Goal: Information Seeking & Learning: Learn about a topic

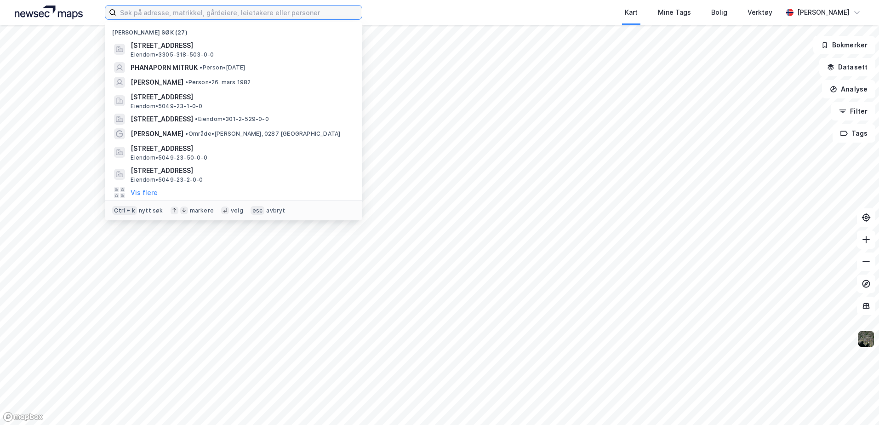
click at [180, 10] on input at bounding box center [239, 13] width 246 height 14
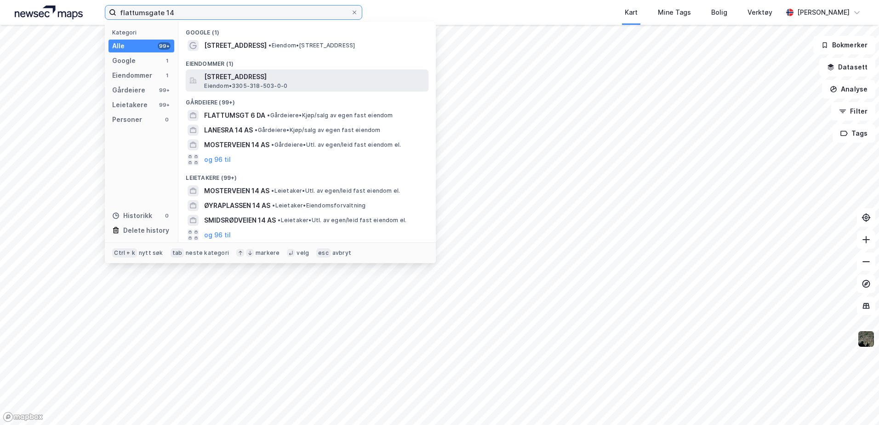
type input "flattumsgate 14"
click at [263, 80] on span "[STREET_ADDRESS]" at bounding box center [314, 76] width 221 height 11
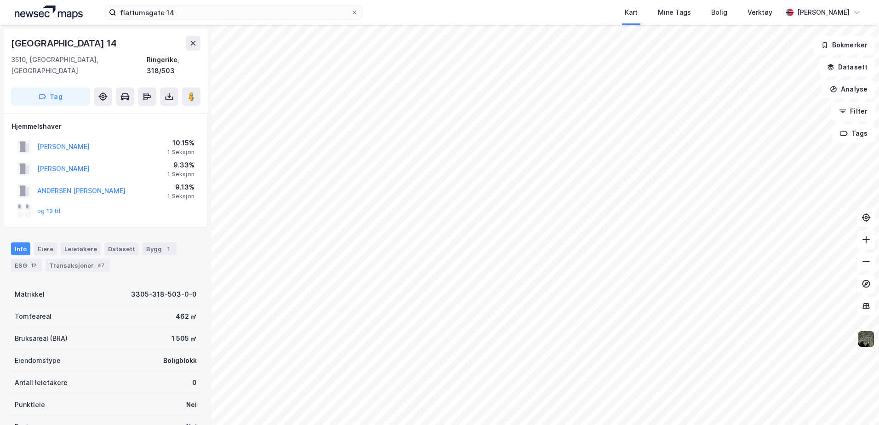
drag, startPoint x: 55, startPoint y: 199, endPoint x: 85, endPoint y: 203, distance: 30.6
click at [0, 0] on button "og 13 til" at bounding box center [0, 0] width 0 height 0
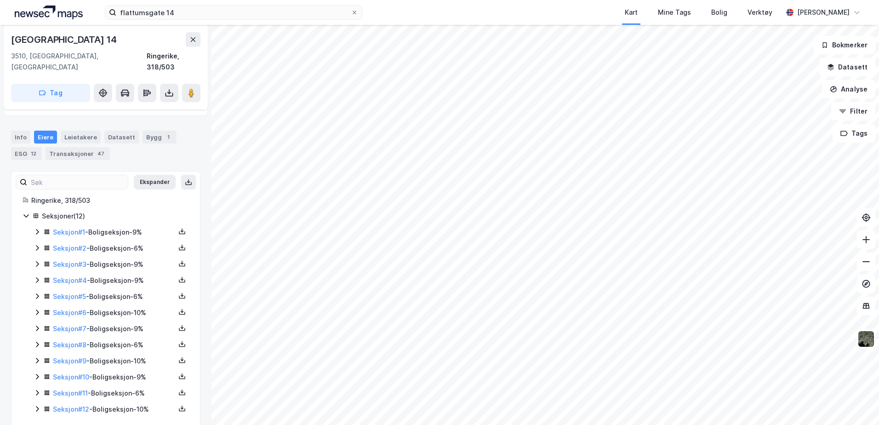
scroll to position [114, 0]
click at [63, 387] on link "Seksjon # 11" at bounding box center [70, 391] width 35 height 8
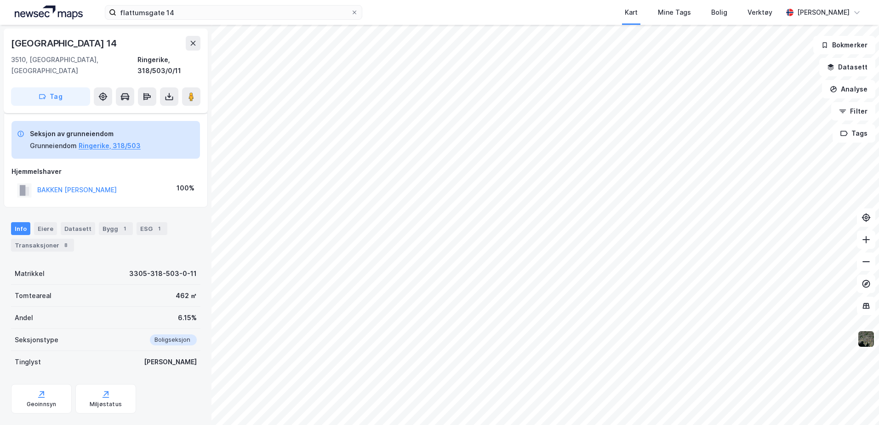
scroll to position [37, 0]
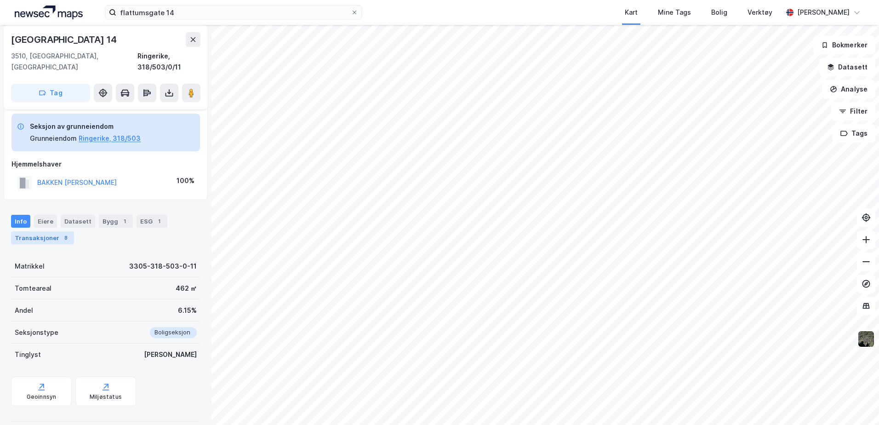
click at [33, 231] on div "Transaksjoner 8" at bounding box center [42, 237] width 63 height 13
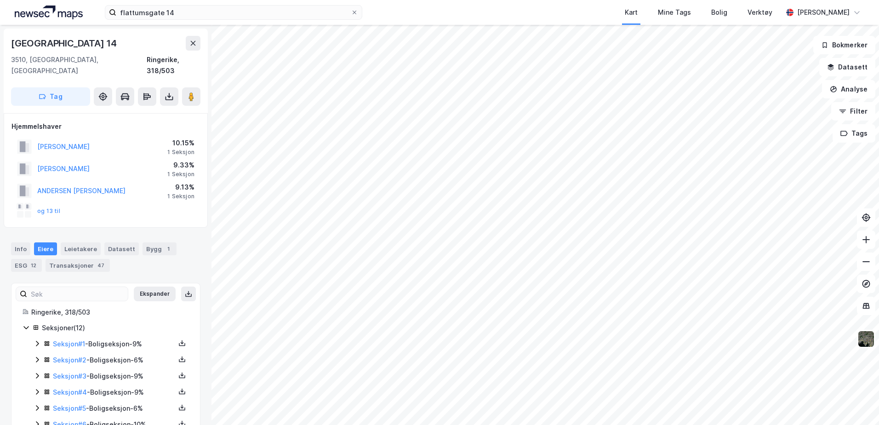
scroll to position [2, 0]
click at [0, 0] on button "og 13 til" at bounding box center [0, 0] width 0 height 0
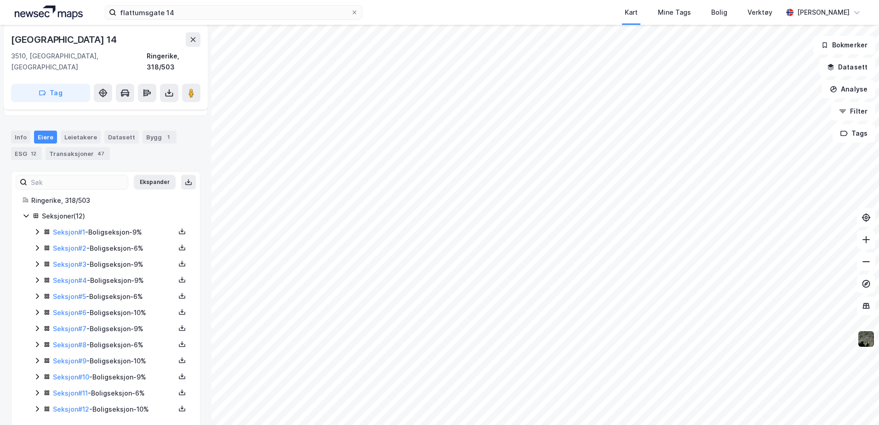
scroll to position [114, 0]
click at [69, 339] on link "Seksjon # 8" at bounding box center [70, 343] width 34 height 8
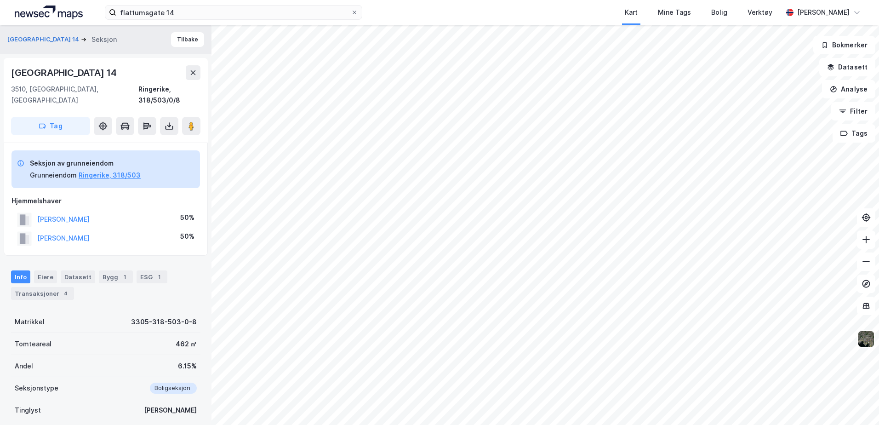
scroll to position [0, 0]
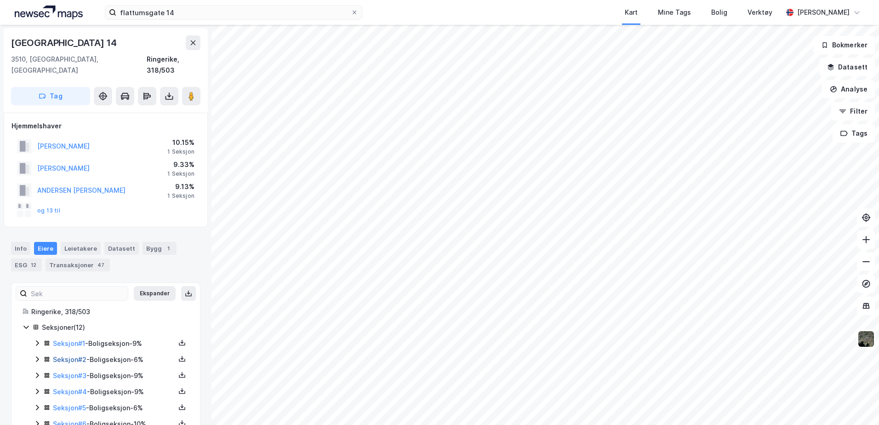
click at [62, 356] on link "Seksjon # 2" at bounding box center [70, 360] width 34 height 8
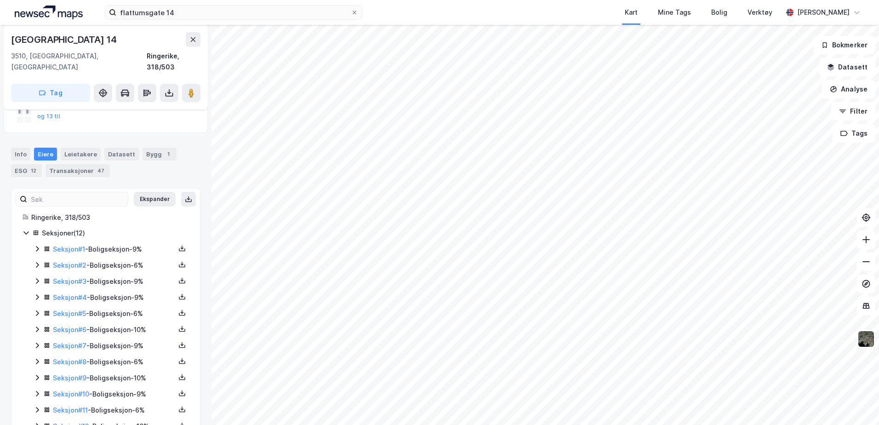
scroll to position [114, 0]
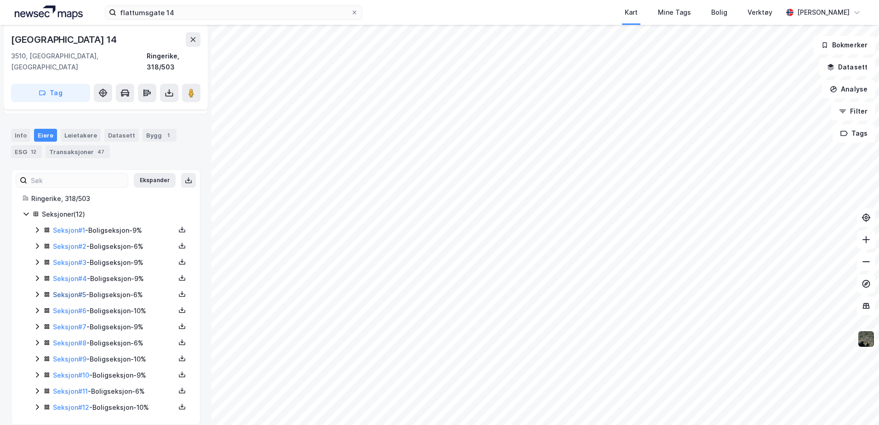
click at [73, 291] on link "Seksjon # 5" at bounding box center [69, 295] width 33 height 8
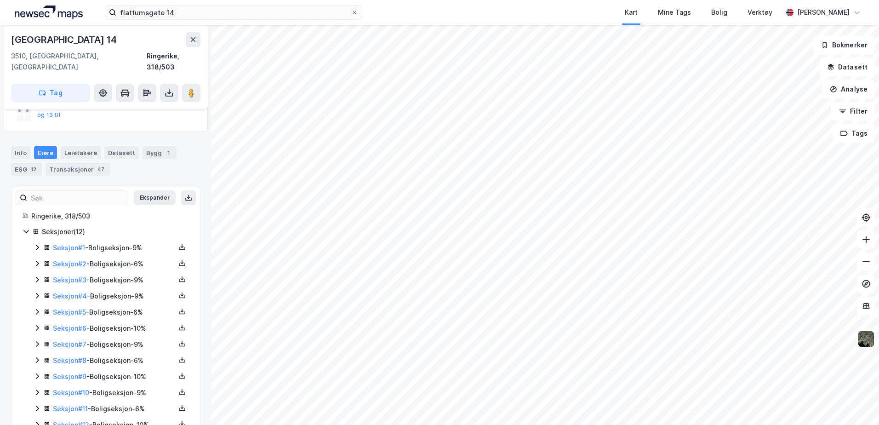
scroll to position [114, 0]
